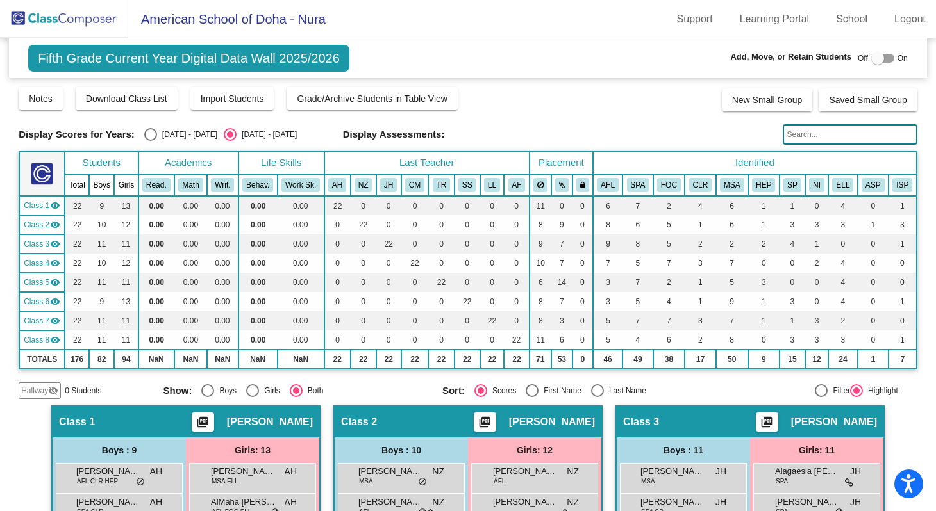
click at [77, 21] on img at bounding box center [64, 19] width 128 height 38
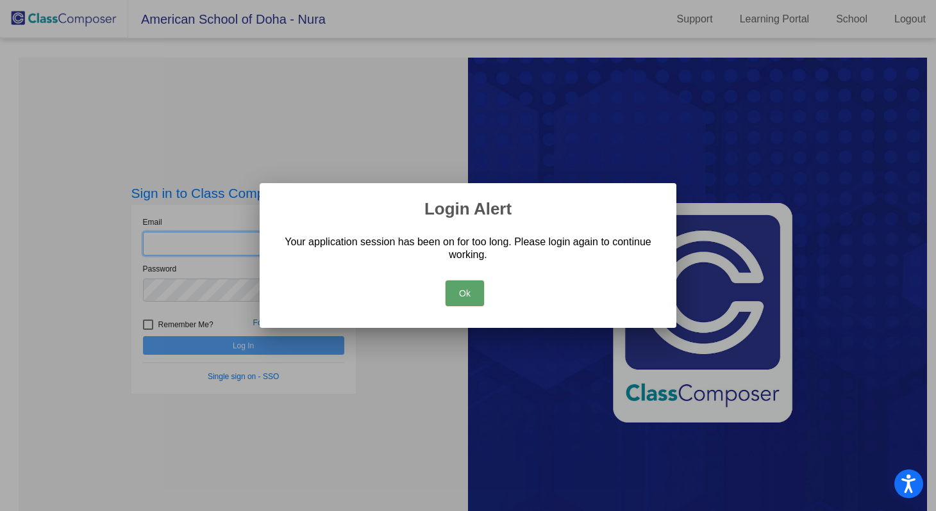
type input "[EMAIL_ADDRESS][DOMAIN_NAME]"
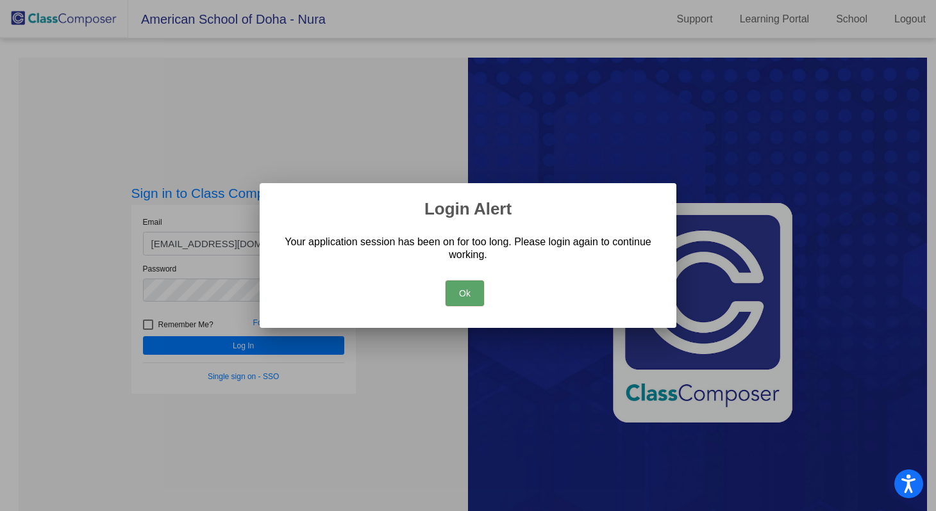
click at [474, 292] on button "Ok" at bounding box center [464, 294] width 38 height 26
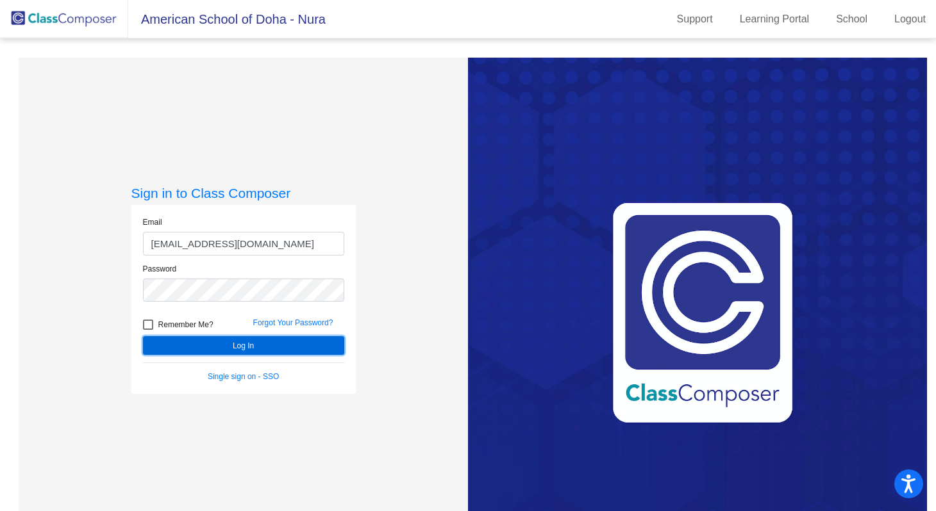
click at [271, 351] on button "Log In" at bounding box center [243, 345] width 201 height 19
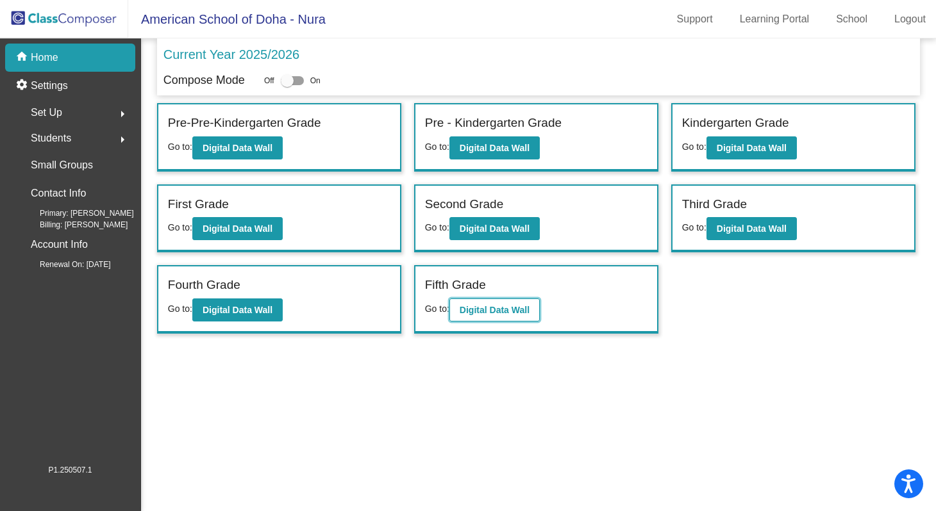
click at [501, 315] on b "Digital Data Wall" at bounding box center [495, 310] width 70 height 10
